Goal: Task Accomplishment & Management: Manage account settings

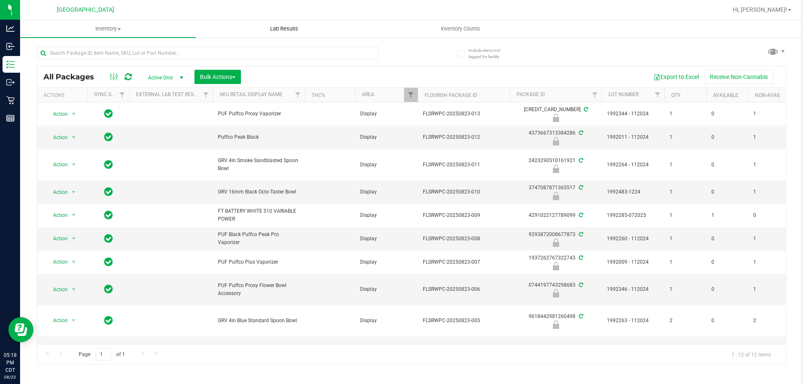
click at [367, 23] on uib-tab-heading "Lab Results" at bounding box center [284, 28] width 175 height 17
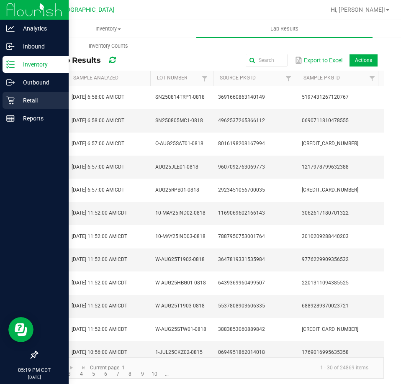
click at [10, 99] on icon at bounding box center [10, 100] width 8 height 8
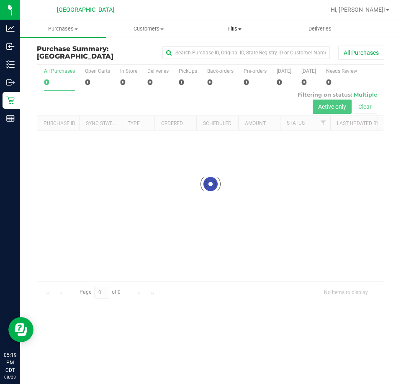
click at [233, 28] on span "Tills" at bounding box center [234, 29] width 85 height 8
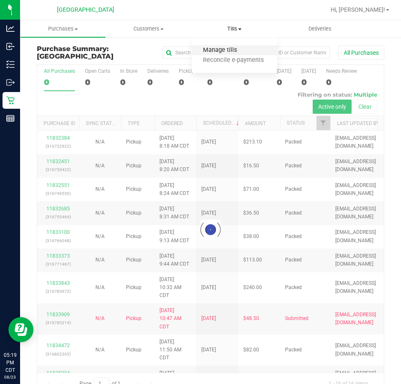
click at [226, 51] on span "Manage tills" at bounding box center [220, 50] width 56 height 7
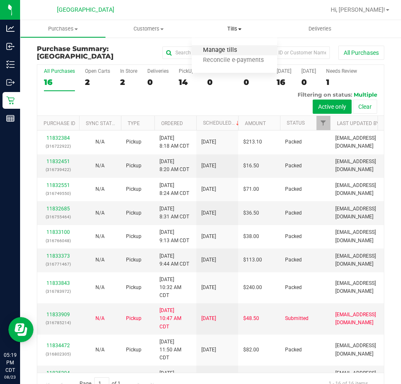
click at [232, 52] on span "Manage tills" at bounding box center [220, 50] width 56 height 7
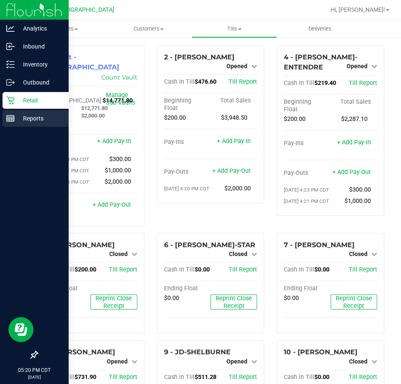
click at [20, 113] on p "Reports" at bounding box center [40, 118] width 50 height 10
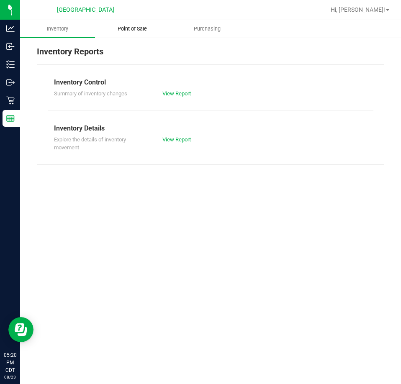
click at [139, 31] on span "Point of Sale" at bounding box center [132, 29] width 52 height 8
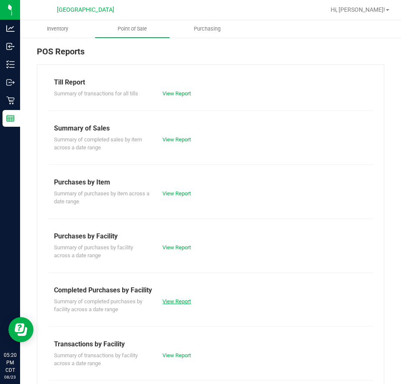
click at [171, 300] on link "View Report" at bounding box center [176, 301] width 28 height 6
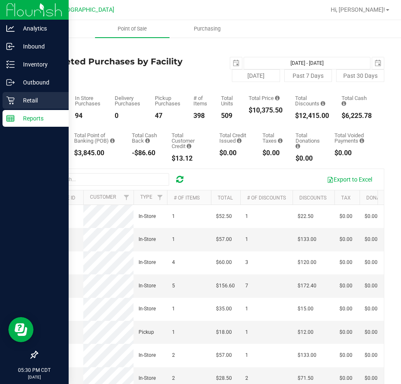
click at [27, 104] on p "Retail" at bounding box center [40, 100] width 50 height 10
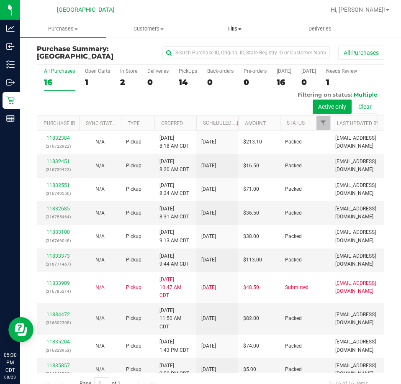
click at [237, 26] on span "Tills" at bounding box center [234, 29] width 85 height 8
click at [224, 50] on span "Manage tills" at bounding box center [220, 50] width 56 height 7
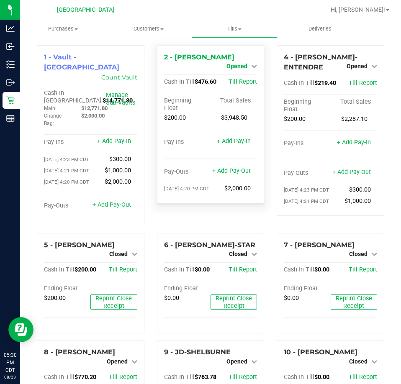
click at [251, 66] on icon at bounding box center [254, 66] width 6 height 6
click at [246, 74] on div "Close Till" at bounding box center [238, 74] width 62 height 10
click at [232, 77] on link "Close Till" at bounding box center [238, 73] width 23 height 7
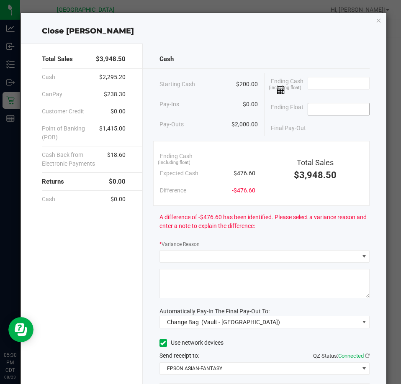
click at [311, 111] on input at bounding box center [338, 109] width 61 height 12
type input "$200.00"
click at [325, 80] on input at bounding box center [338, 83] width 61 height 12
click at [337, 79] on input at bounding box center [338, 83] width 61 height 12
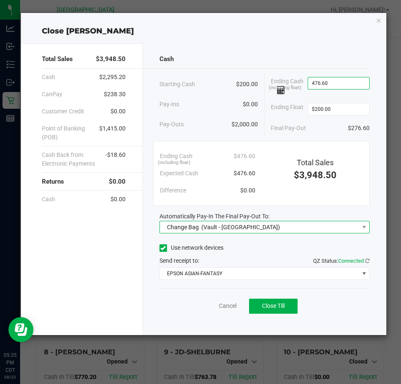
type input "$476.60"
click at [266, 224] on span "Change Bag (Vault - [GEOGRAPHIC_DATA])" at bounding box center [259, 227] width 199 height 12
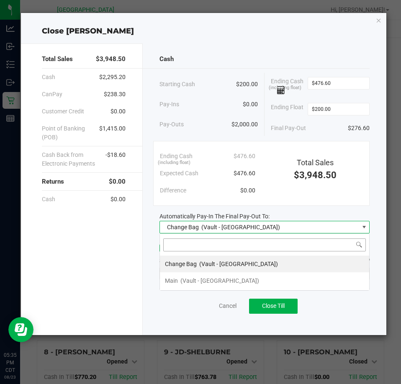
scroll to position [13, 210]
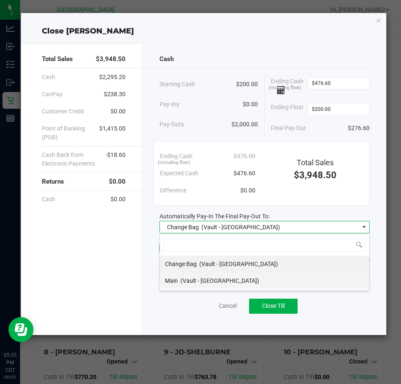
click at [204, 279] on span "(Vault - [GEOGRAPHIC_DATA])" at bounding box center [219, 280] width 79 height 7
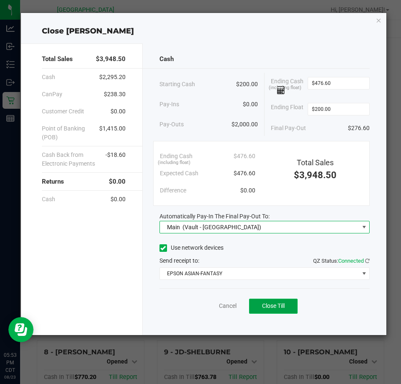
click at [275, 303] on span "Close Till" at bounding box center [273, 305] width 23 height 7
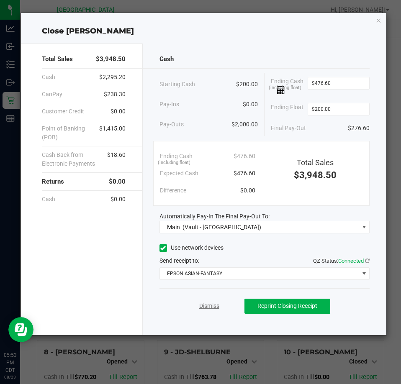
click at [209, 307] on link "Dismiss" at bounding box center [209, 306] width 20 height 9
